Goal: Information Seeking & Learning: Learn about a topic

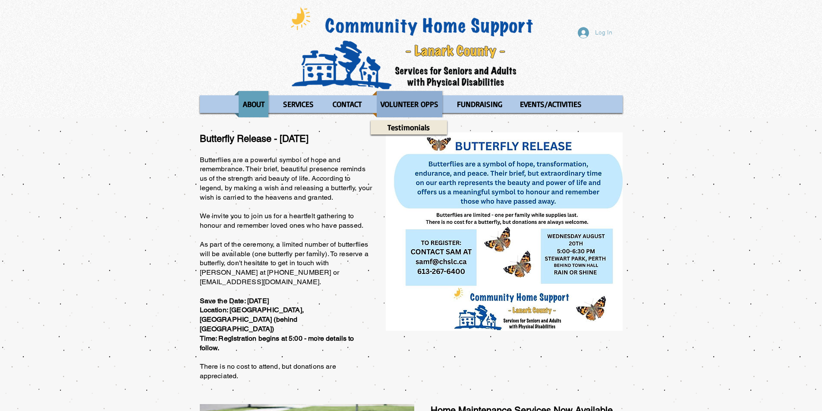
click at [412, 103] on p "VOLUNTEER OPPS" at bounding box center [410, 104] width 66 height 26
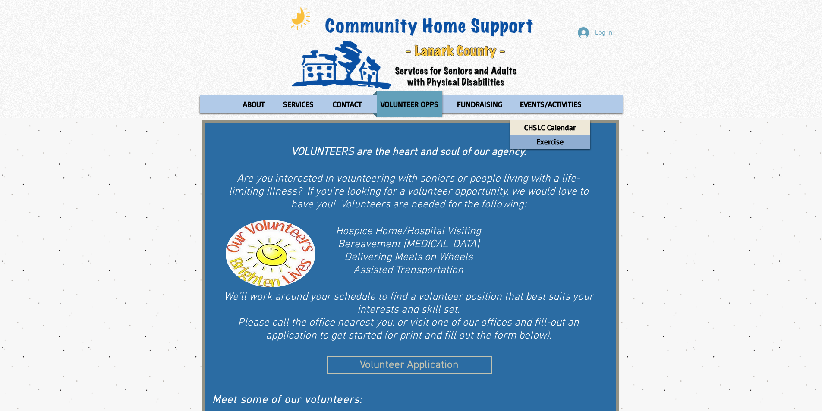
click at [546, 138] on p "Exercise" at bounding box center [549, 142] width 35 height 14
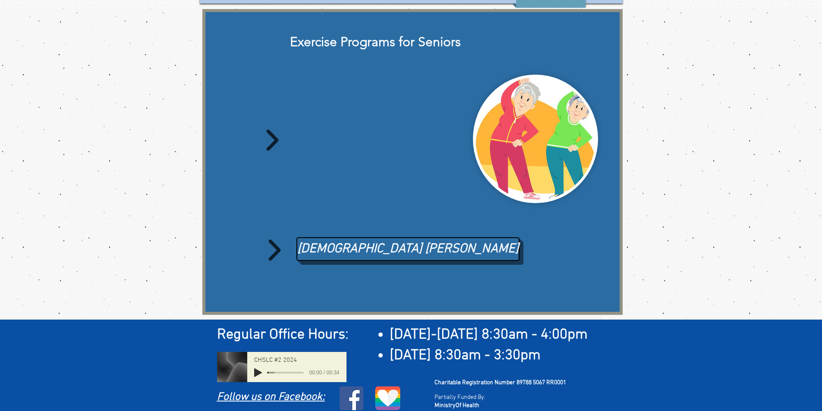
scroll to position [116, 0]
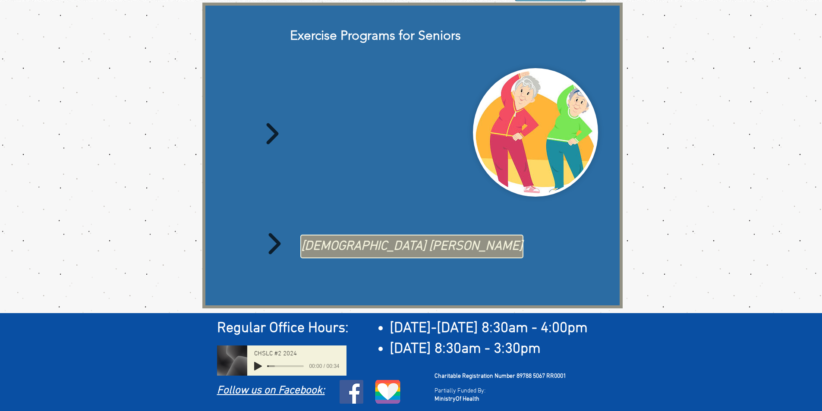
click at [390, 240] on span "Taoist Tai Chi" at bounding box center [411, 247] width 221 height 18
click at [350, 239] on span "Taoist Tai Chi" at bounding box center [411, 247] width 221 height 18
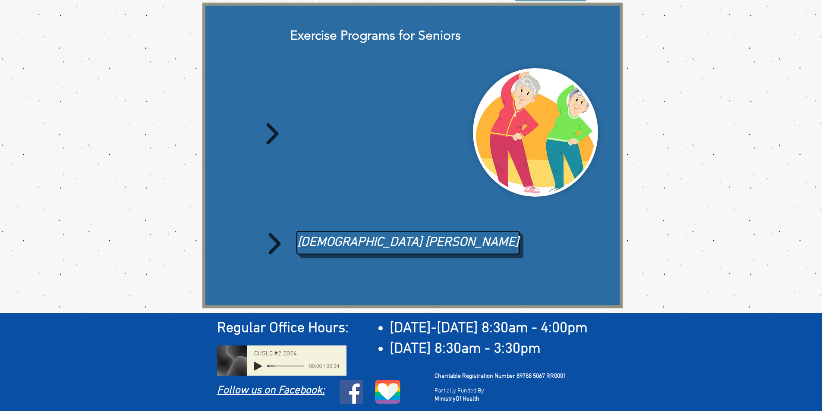
click at [275, 129] on icon "main content" at bounding box center [272, 133] width 12 height 21
